Goal: Task Accomplishment & Management: Use online tool/utility

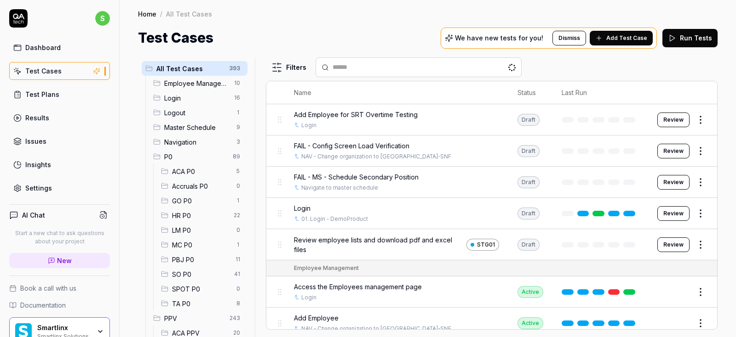
click at [196, 169] on span "ACA P0" at bounding box center [201, 172] width 59 height 10
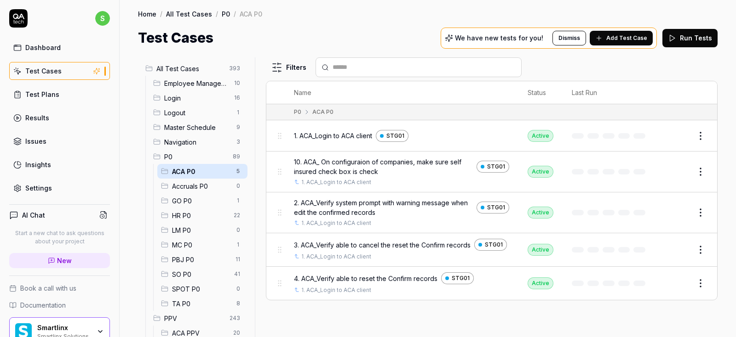
click at [679, 132] on button "Edit" at bounding box center [678, 136] width 22 height 15
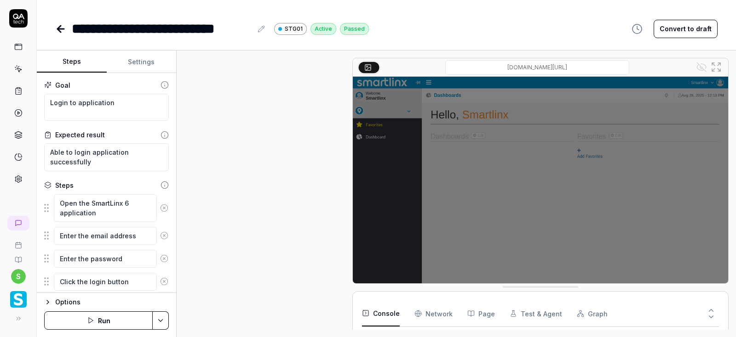
scroll to position [112, 0]
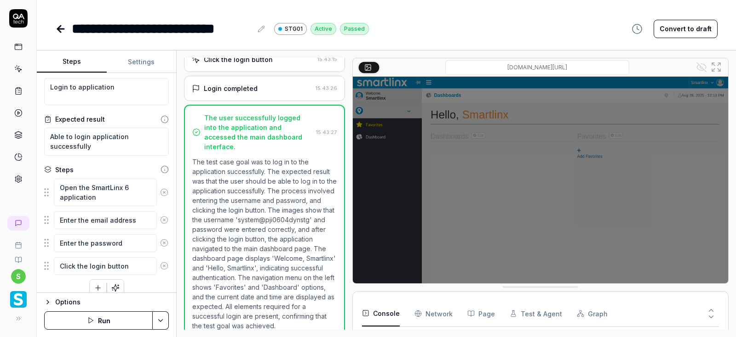
scroll to position [26, 0]
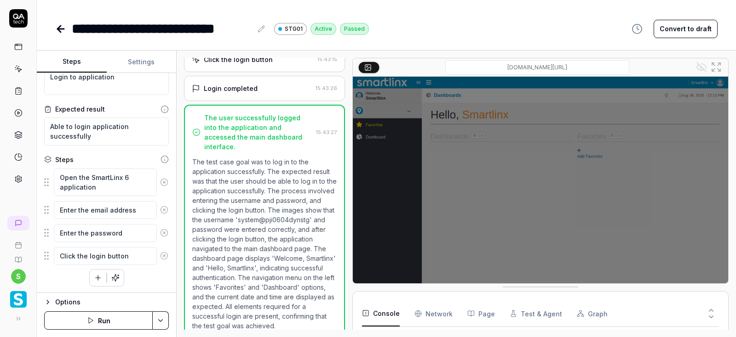
click at [138, 61] on button "Settings" at bounding box center [142, 62] width 70 height 22
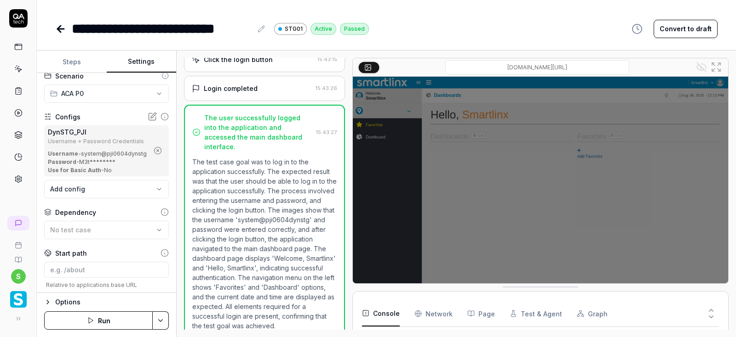
scroll to position [0, 0]
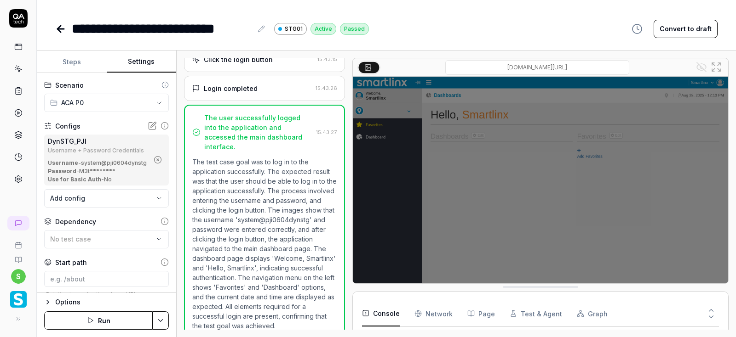
click at [74, 63] on button "Steps" at bounding box center [72, 62] width 70 height 22
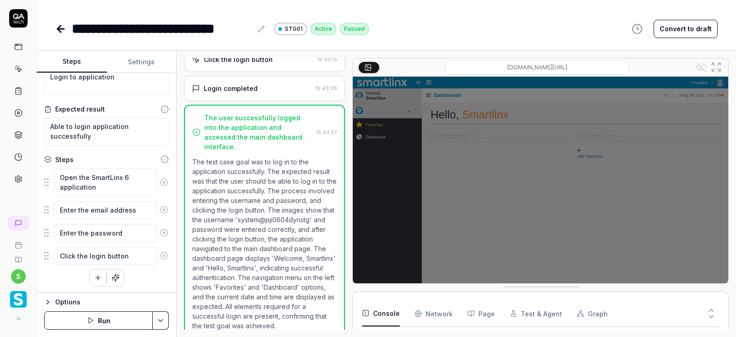
click at [141, 59] on button "Settings" at bounding box center [142, 62] width 70 height 22
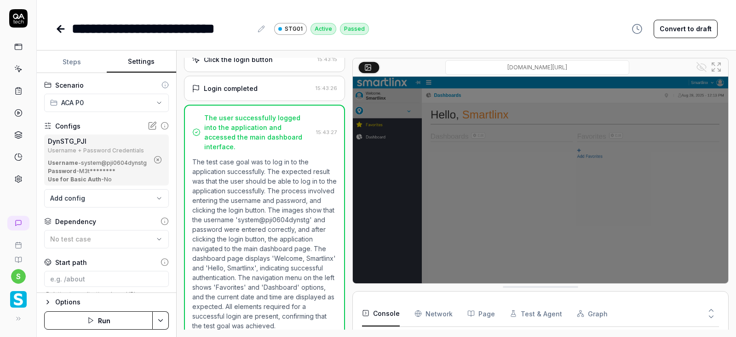
scroll to position [0, 0]
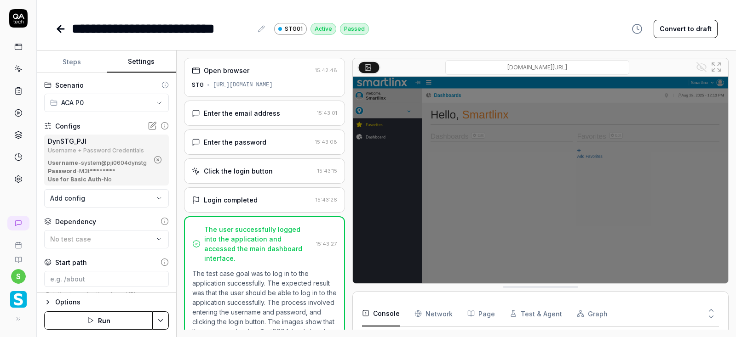
click at [70, 64] on button "Steps" at bounding box center [72, 62] width 70 height 22
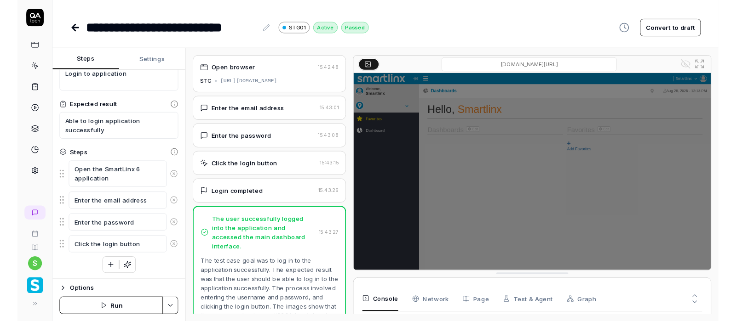
scroll to position [26, 0]
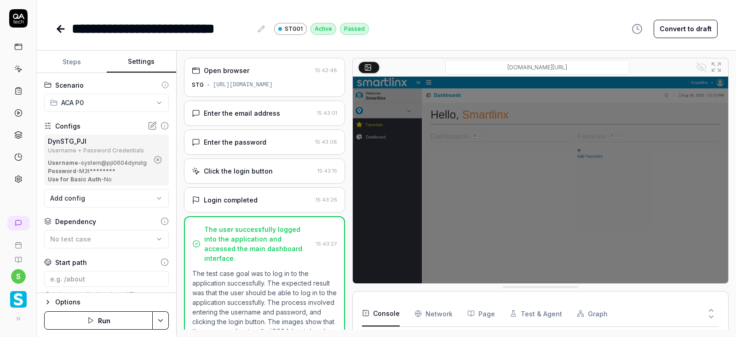
type textarea "*"
click at [128, 59] on button "Settings" at bounding box center [142, 62] width 70 height 22
